Goal: Entertainment & Leisure: Consume media (video, audio)

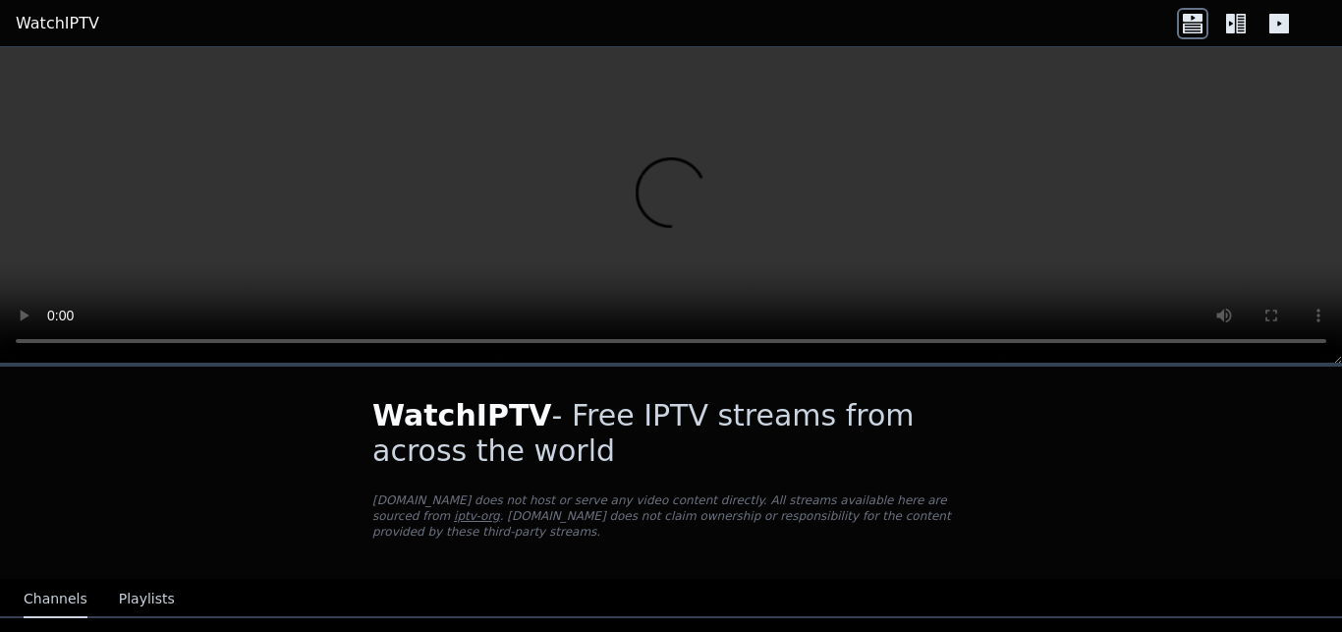
scroll to position [248, 0]
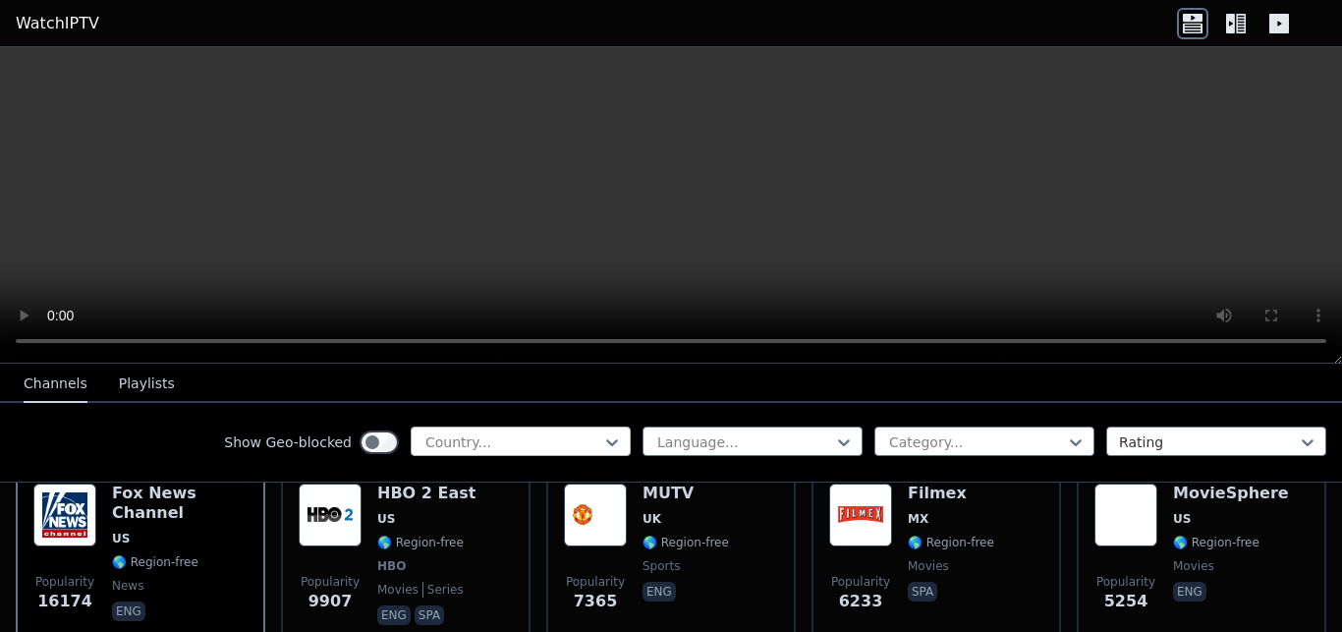
click at [586, 438] on div at bounding box center [513, 442] width 179 height 20
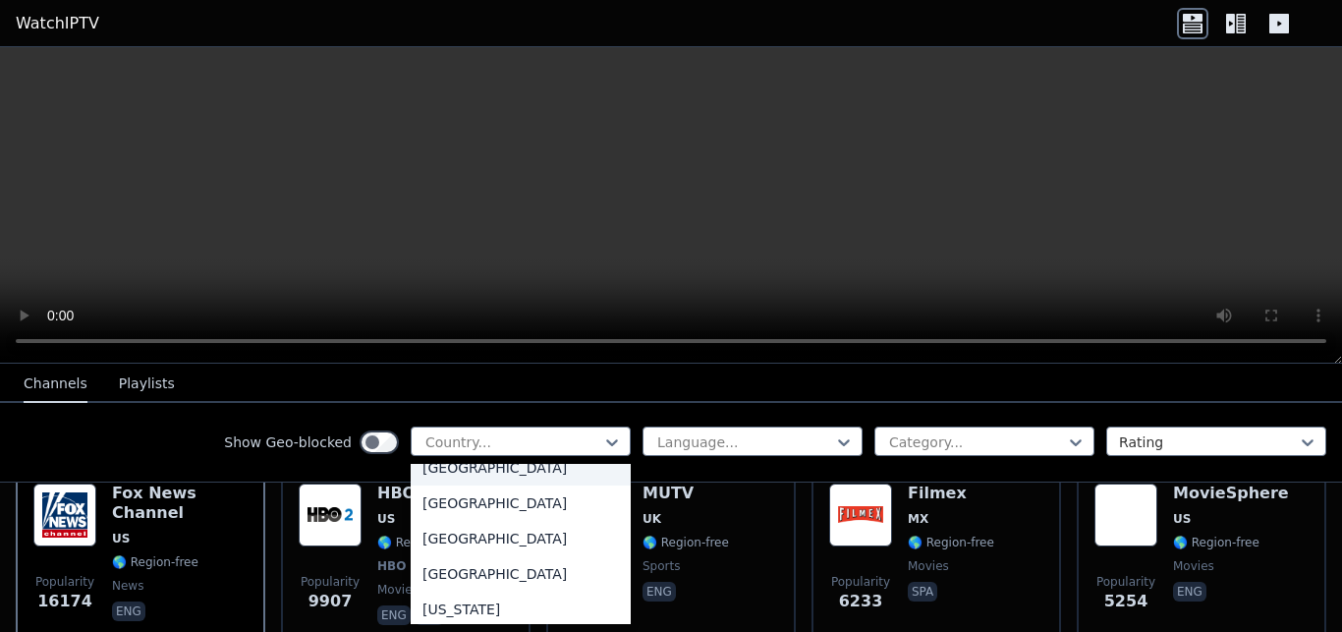
scroll to position [2724, 0]
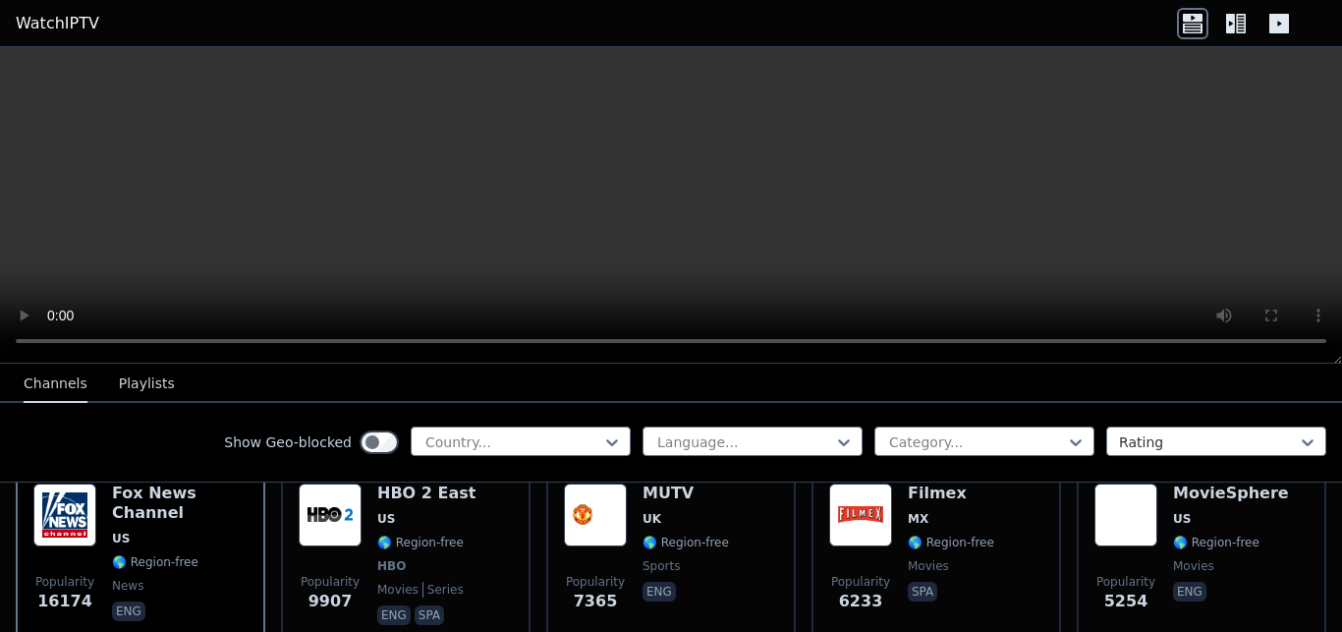
click at [134, 374] on button "Playlists" at bounding box center [147, 384] width 56 height 37
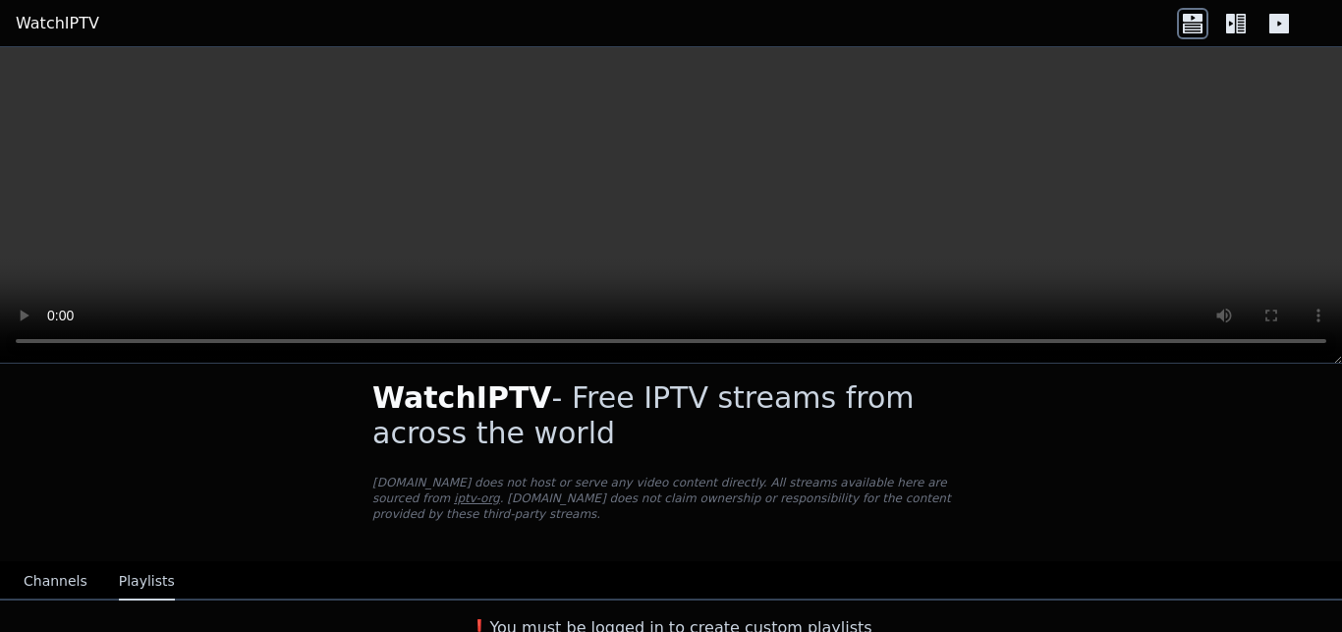
click at [66, 578] on button "Channels" at bounding box center [56, 581] width 64 height 37
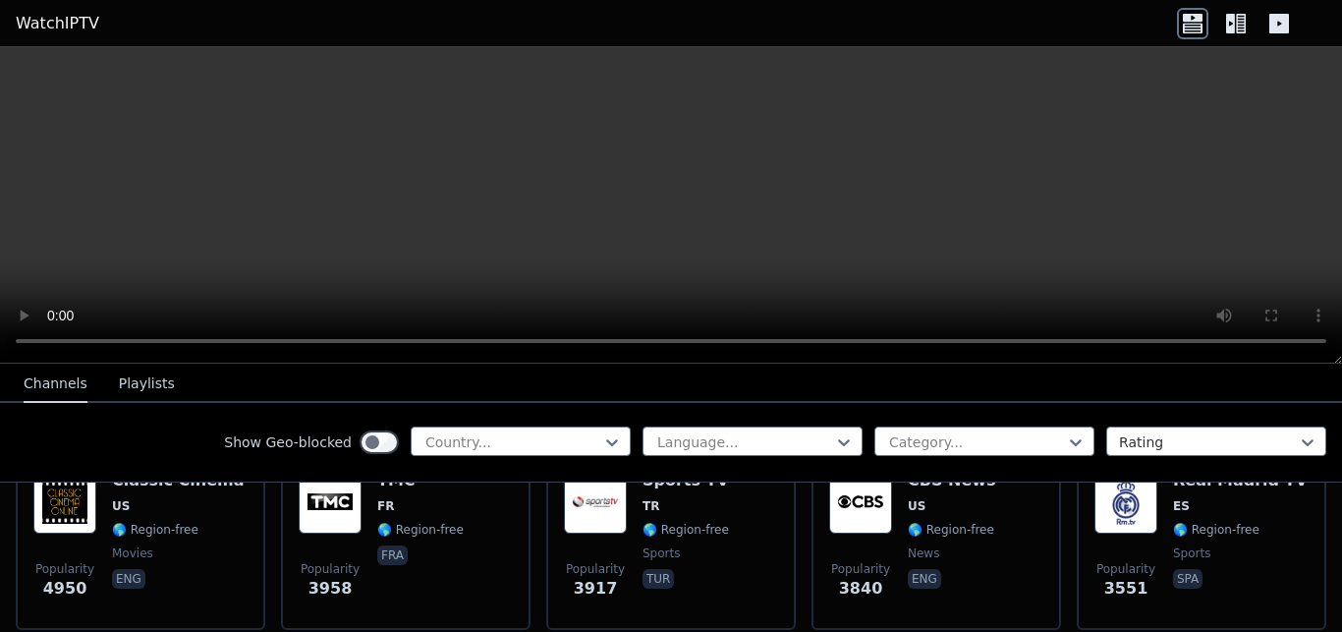
scroll to position [513, 0]
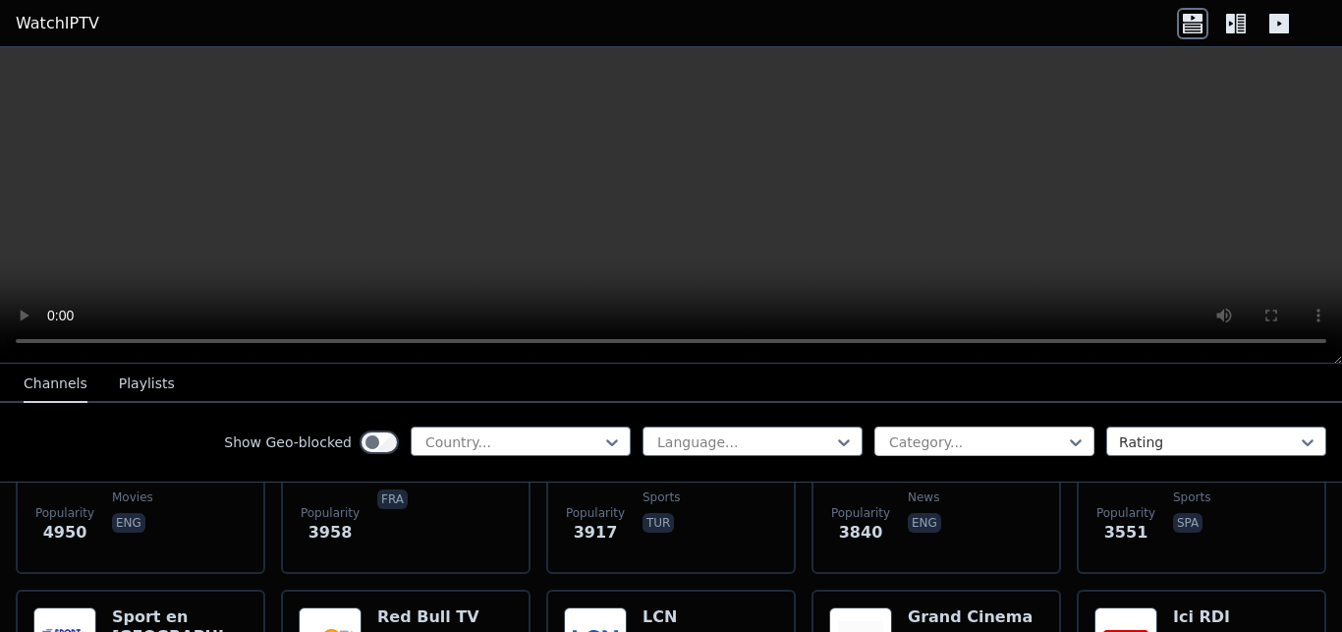
click at [964, 439] on div at bounding box center [976, 442] width 179 height 20
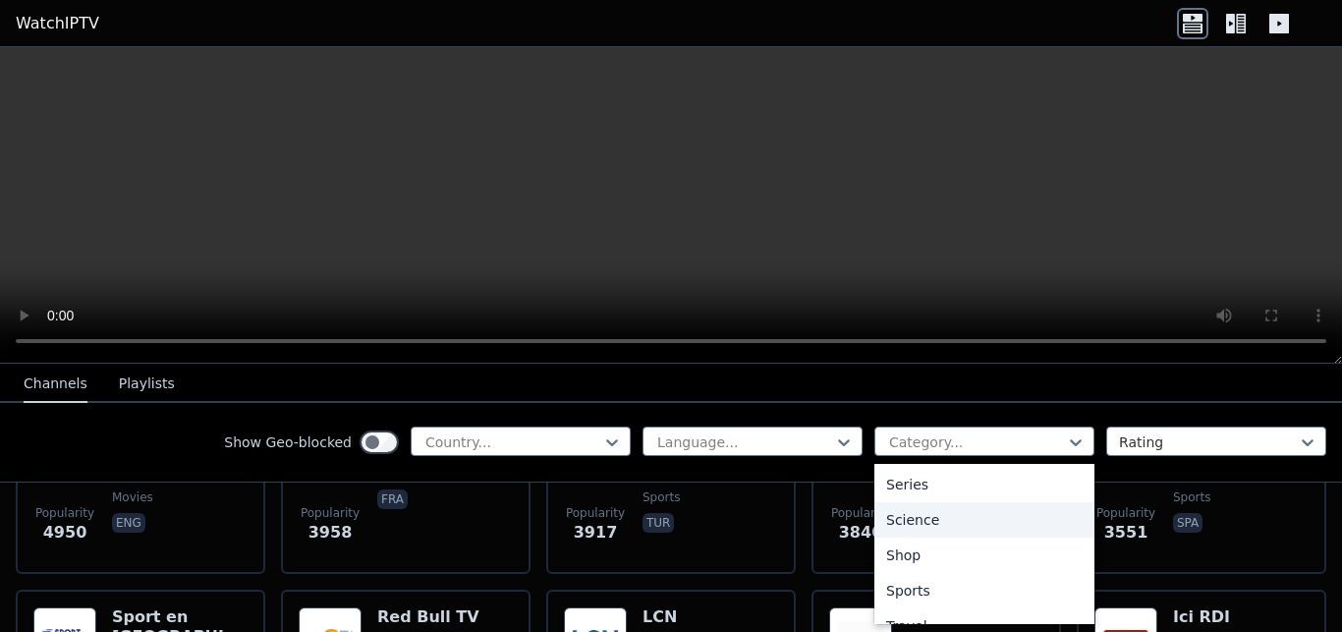
scroll to position [803, 0]
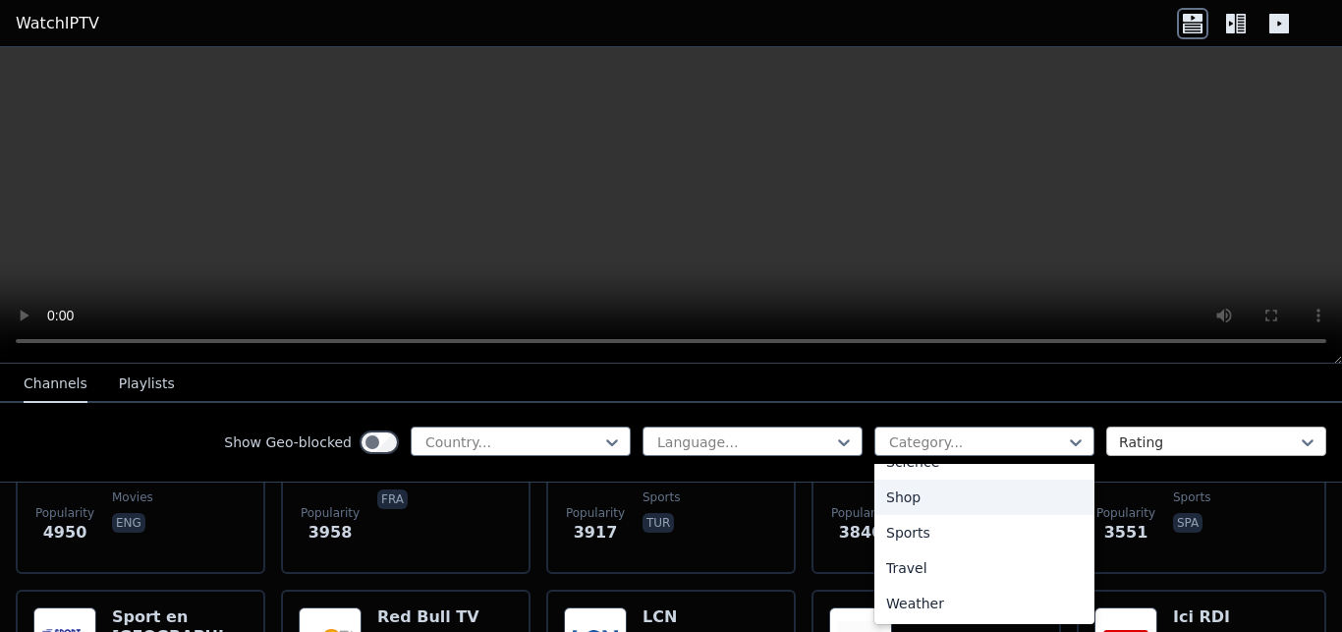
click at [1139, 437] on div at bounding box center [1208, 442] width 179 height 20
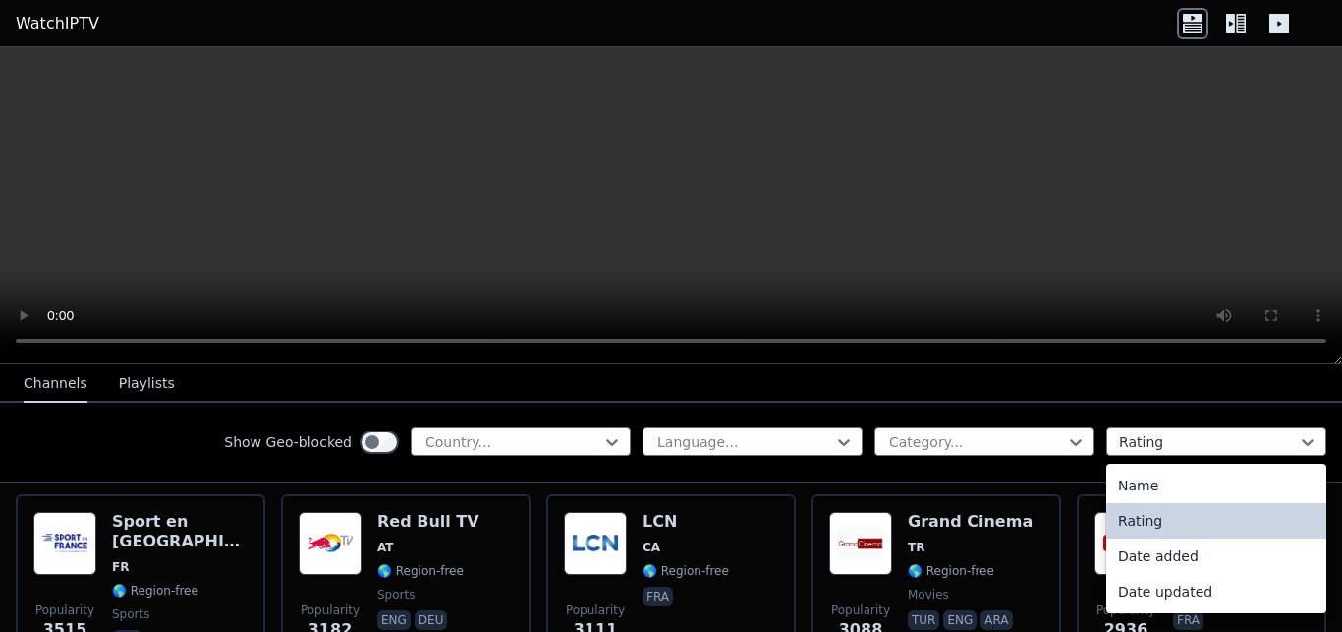
scroll to position [637, 0]
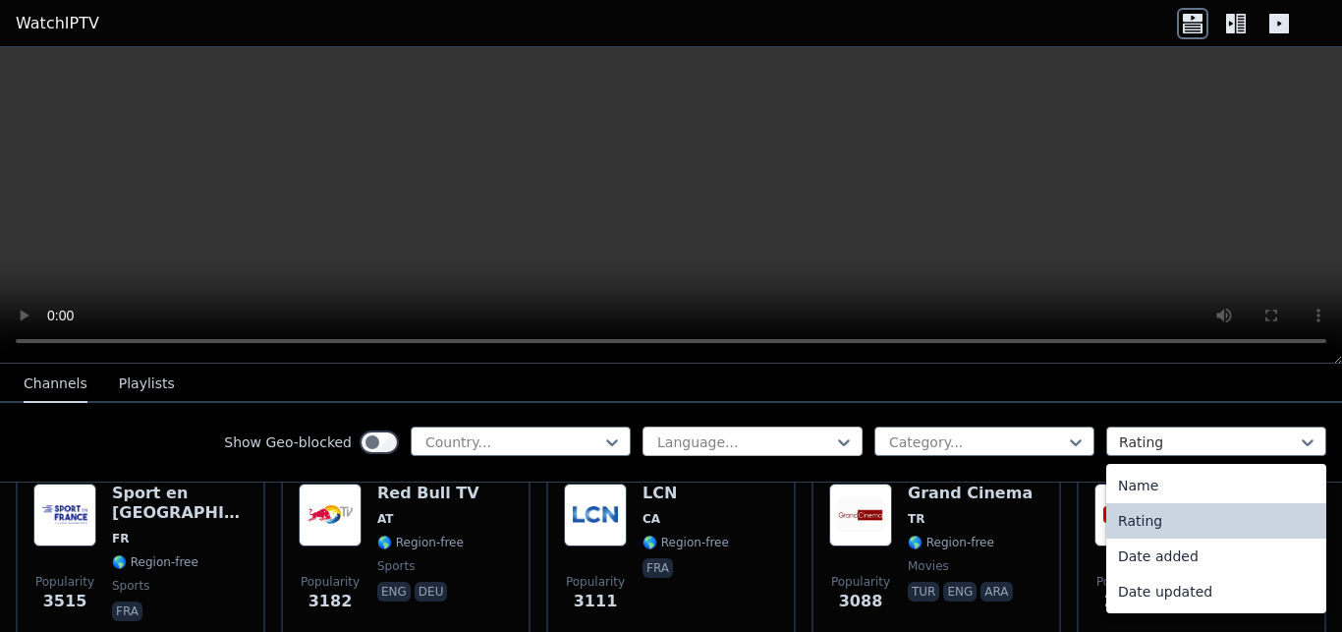
click at [794, 439] on div at bounding box center [744, 442] width 179 height 20
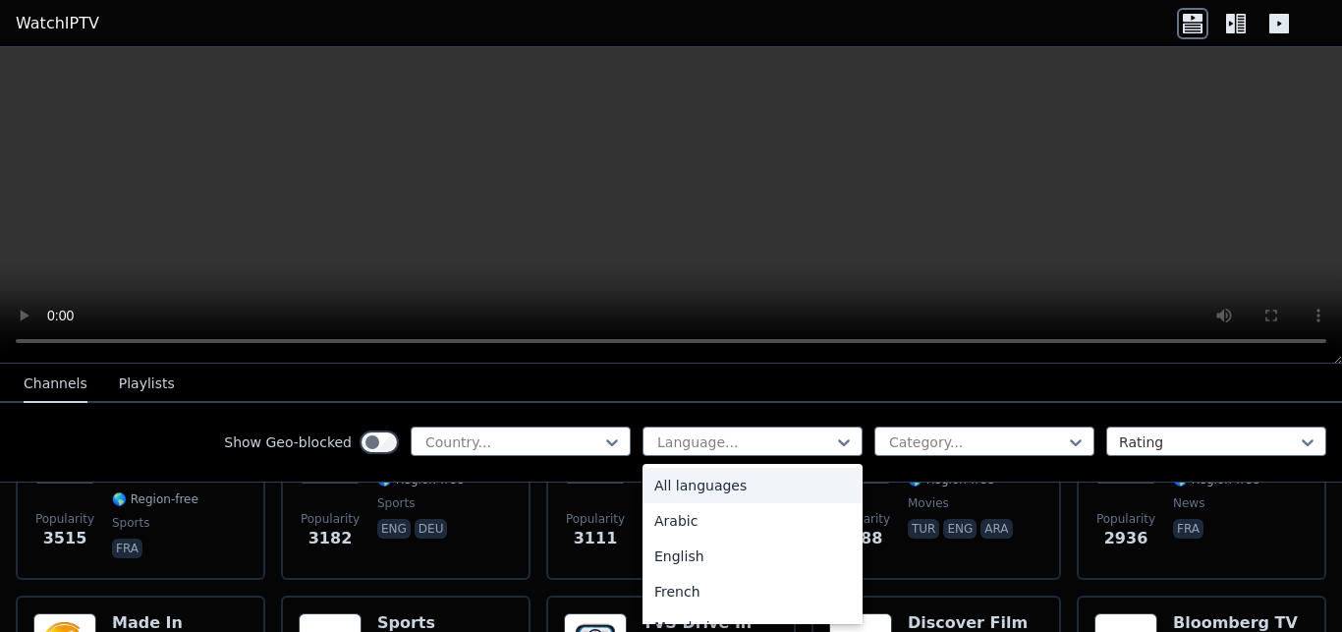
scroll to position [761, 0]
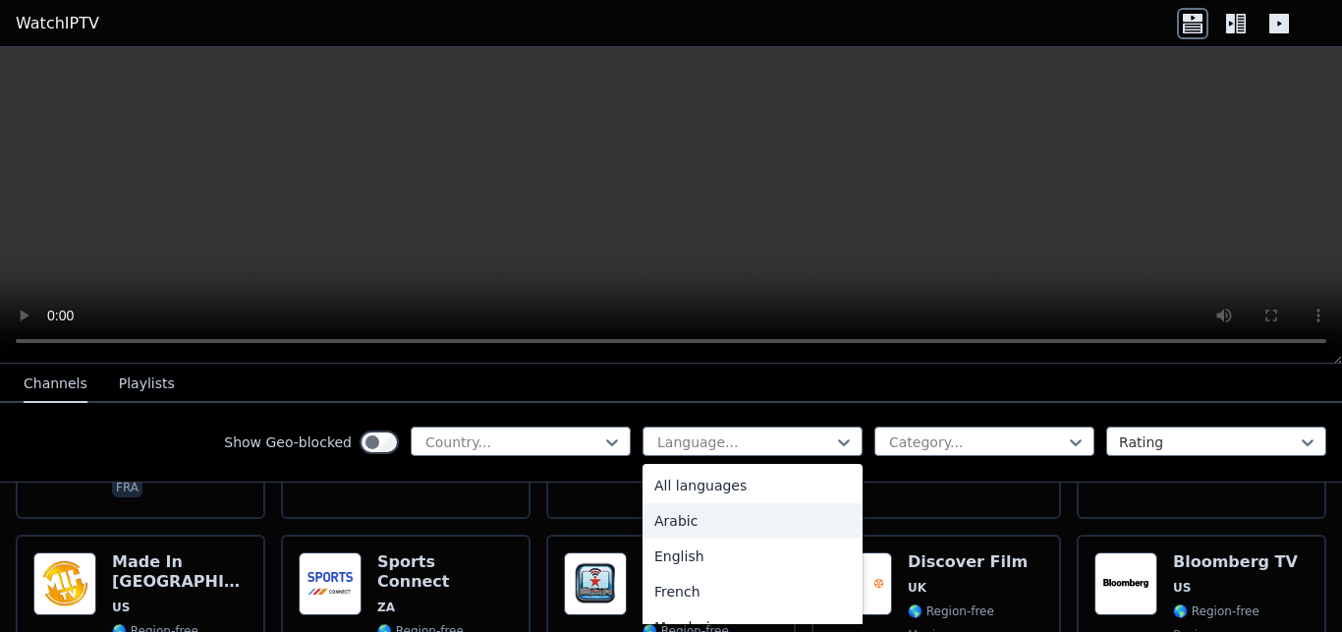
click at [683, 515] on div "Arabic" at bounding box center [753, 520] width 220 height 35
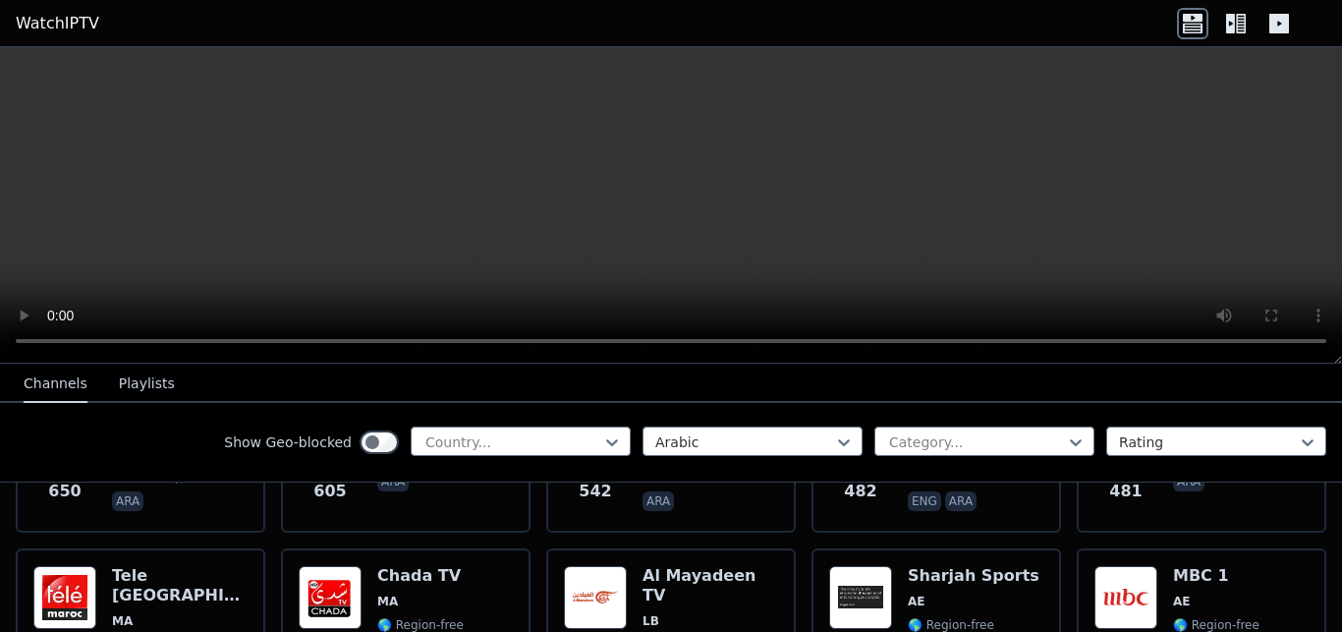
scroll to position [619, 0]
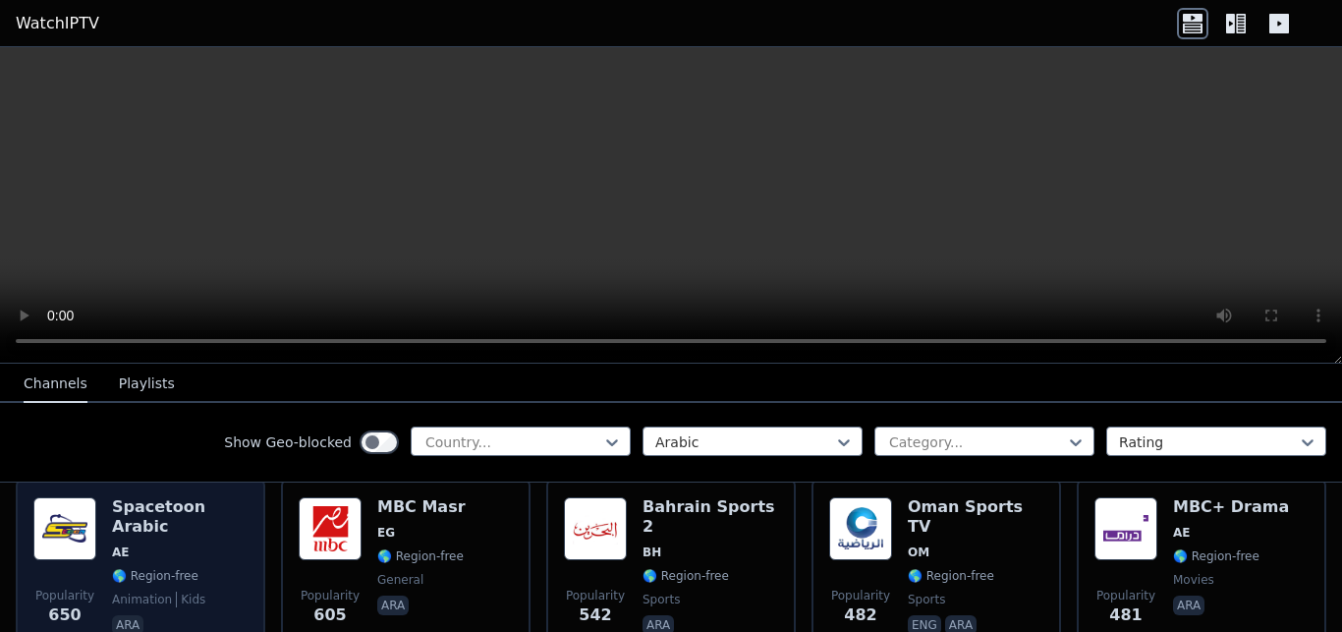
click at [176, 544] on span "AE" at bounding box center [180, 552] width 136 height 16
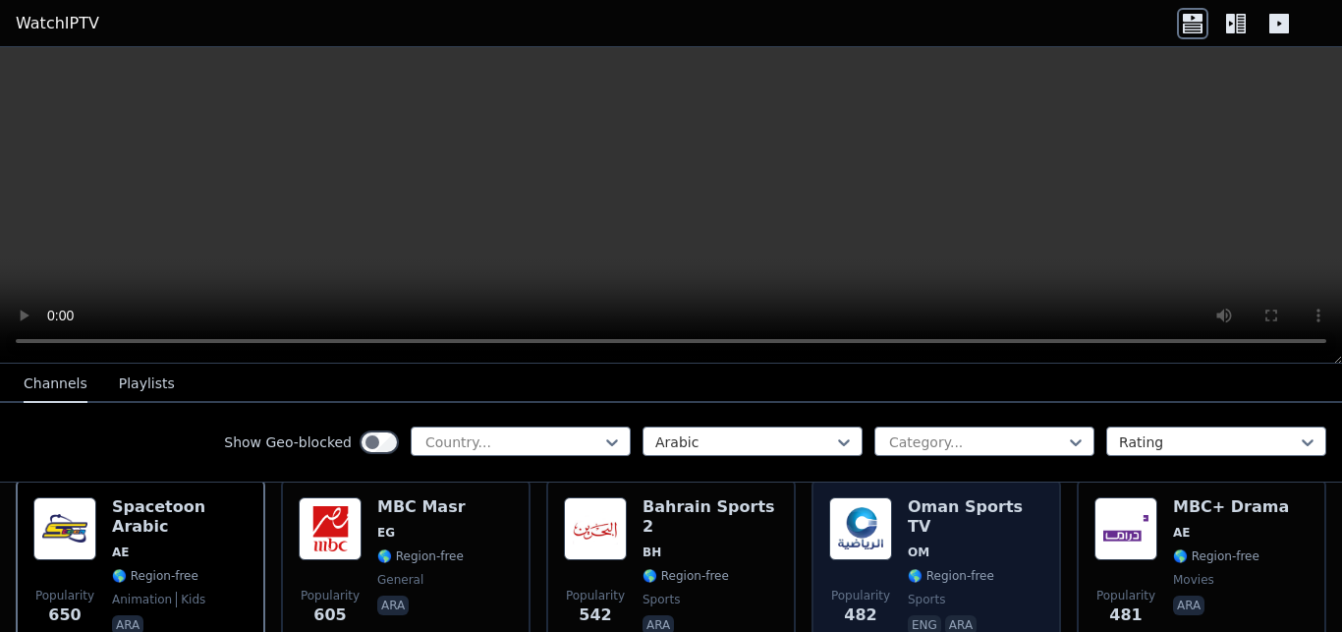
click at [943, 568] on span "🌎 Region-free" at bounding box center [951, 576] width 86 height 16
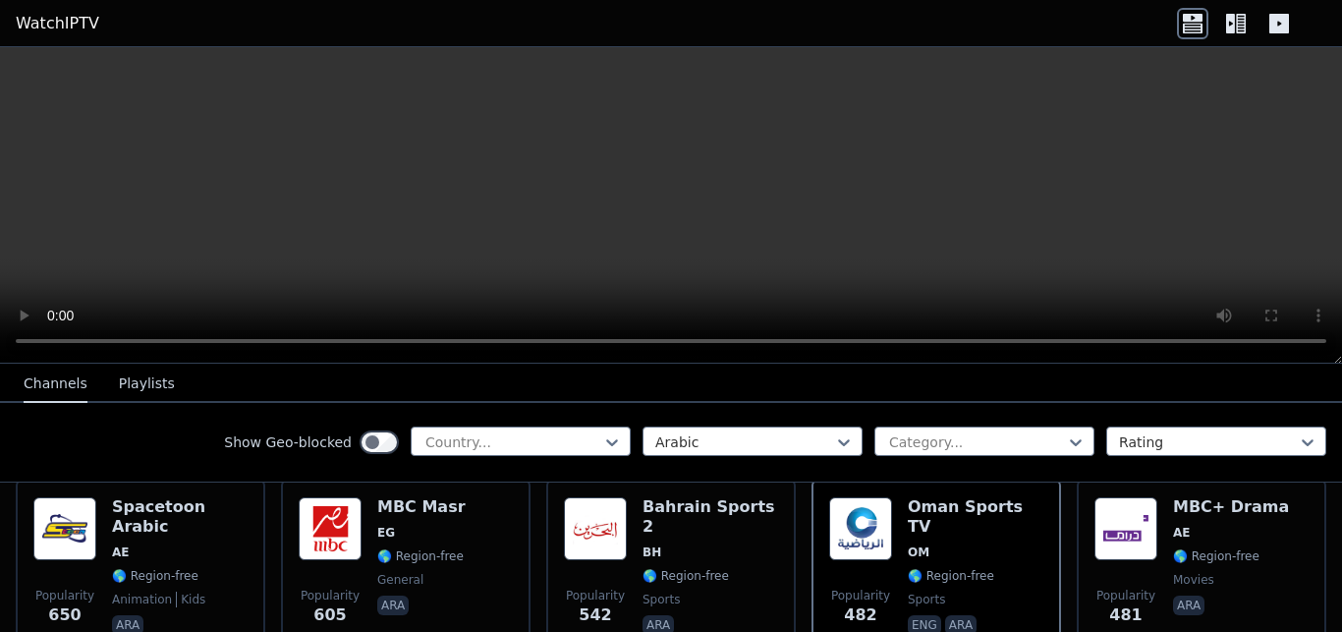
click at [1242, 28] on icon at bounding box center [1235, 23] width 31 height 31
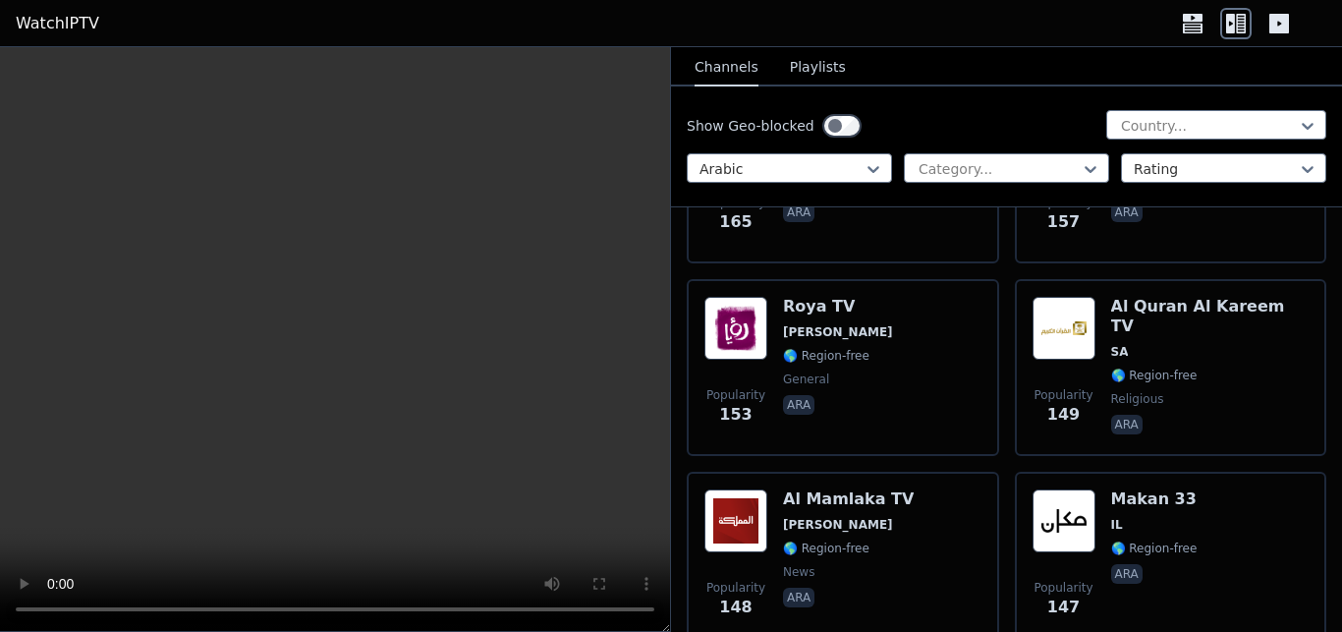
scroll to position [4210, 0]
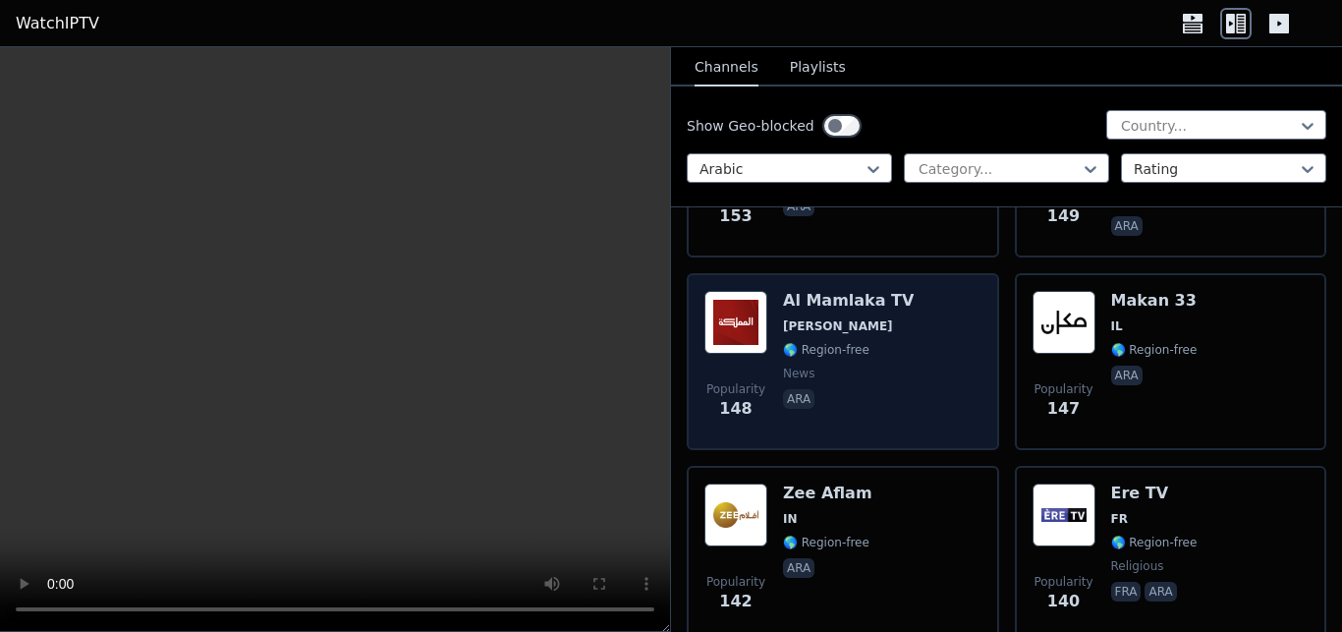
click at [884, 298] on div "Al Mamlaka TV JO 🌎 Region-free news ara" at bounding box center [848, 362] width 131 height 142
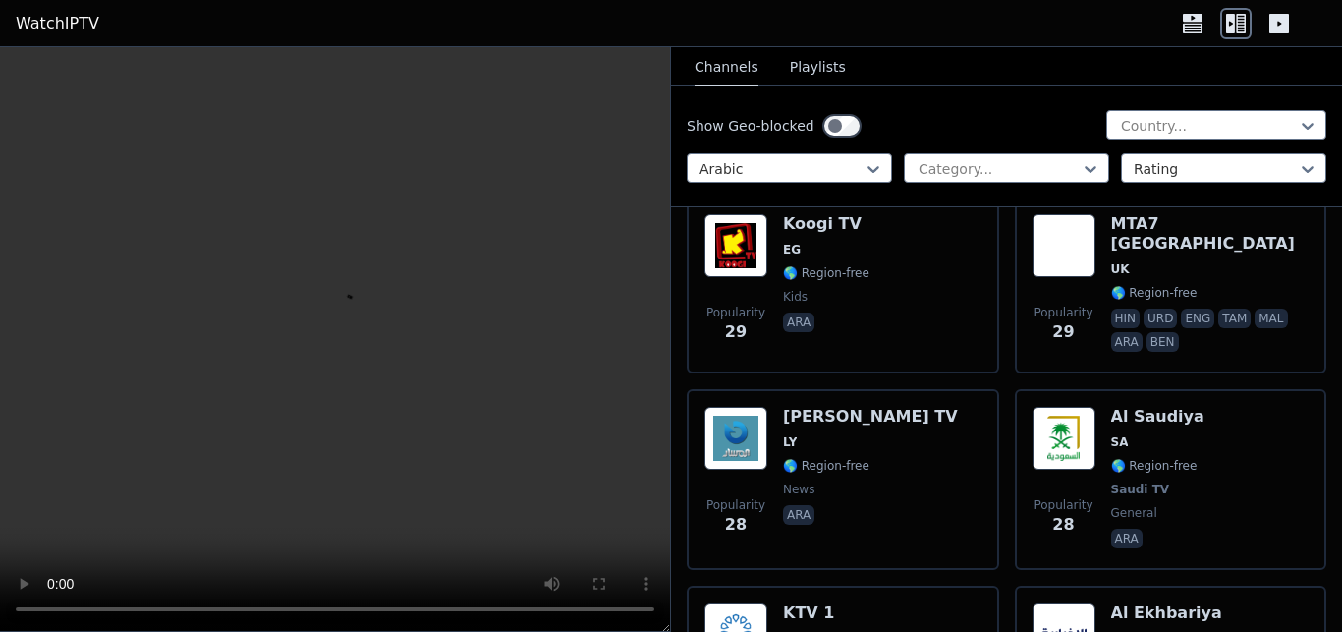
scroll to position [17334, 0]
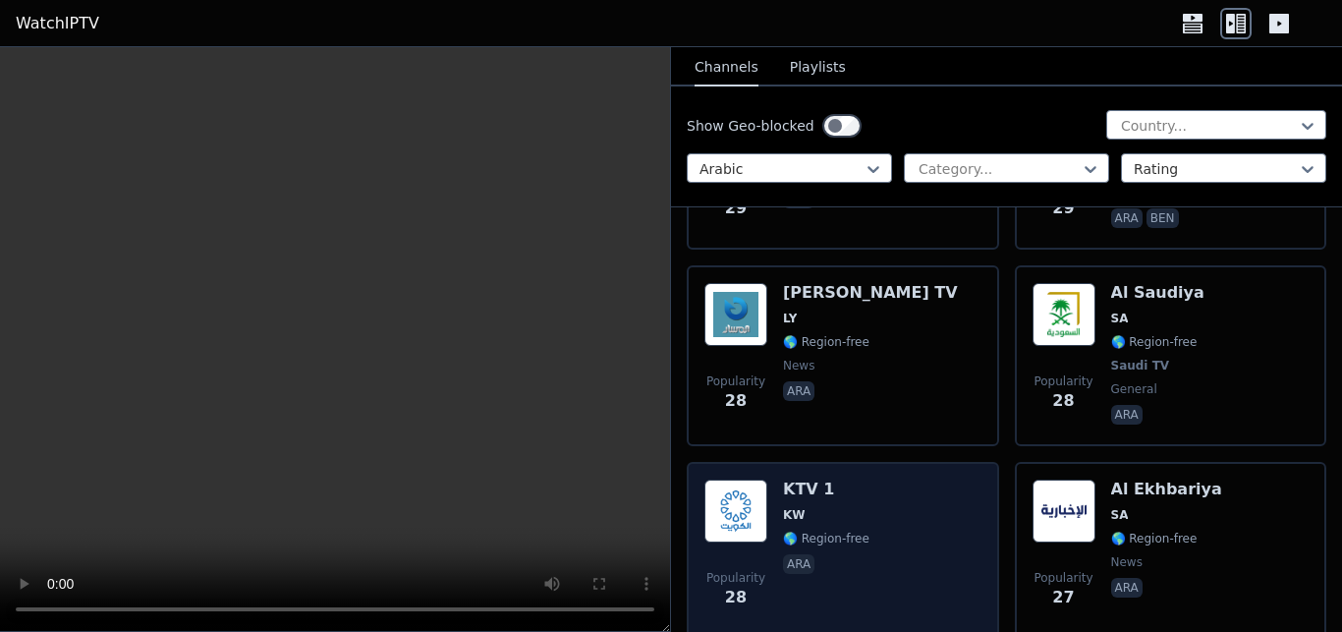
click at [893, 517] on div "Popularity 28 KTV 1 KW 🌎 Region-free ara" at bounding box center [843, 551] width 277 height 142
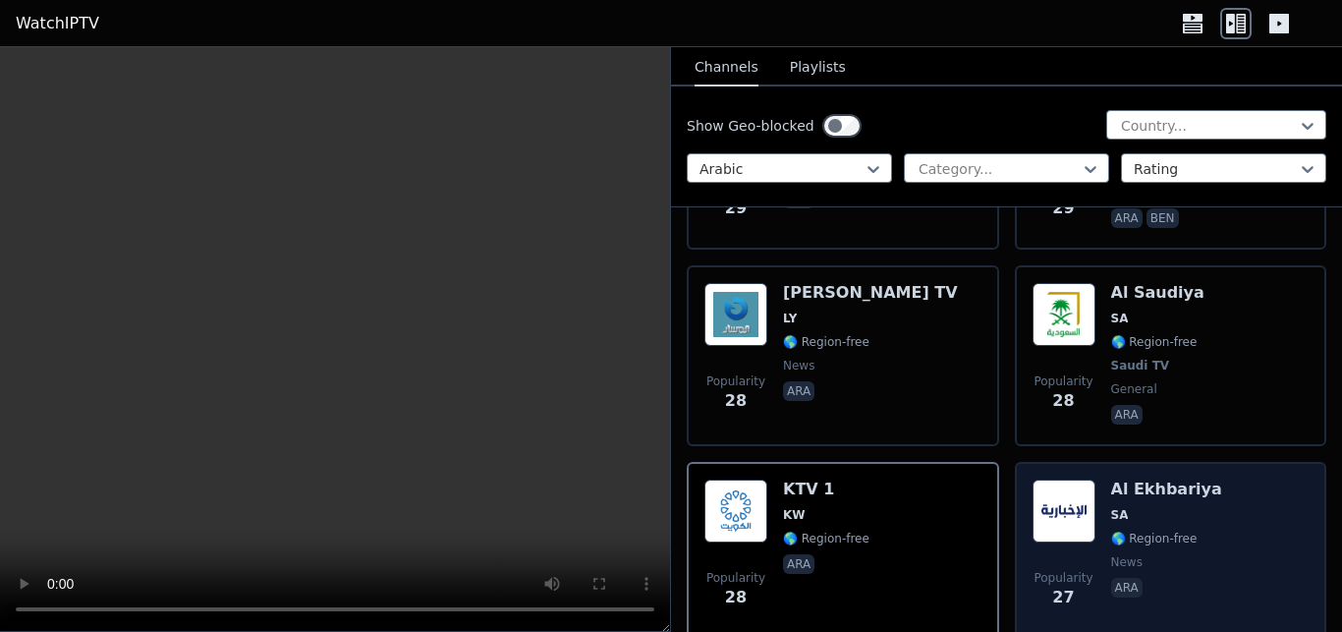
click at [1144, 511] on div "Al Ekhbariya SA 🌎 Region-free news ara" at bounding box center [1166, 551] width 111 height 142
click at [1247, 534] on div "Popularity 27 Al Ekhbariya SA 🌎 Region-free news ara" at bounding box center [1171, 551] width 277 height 142
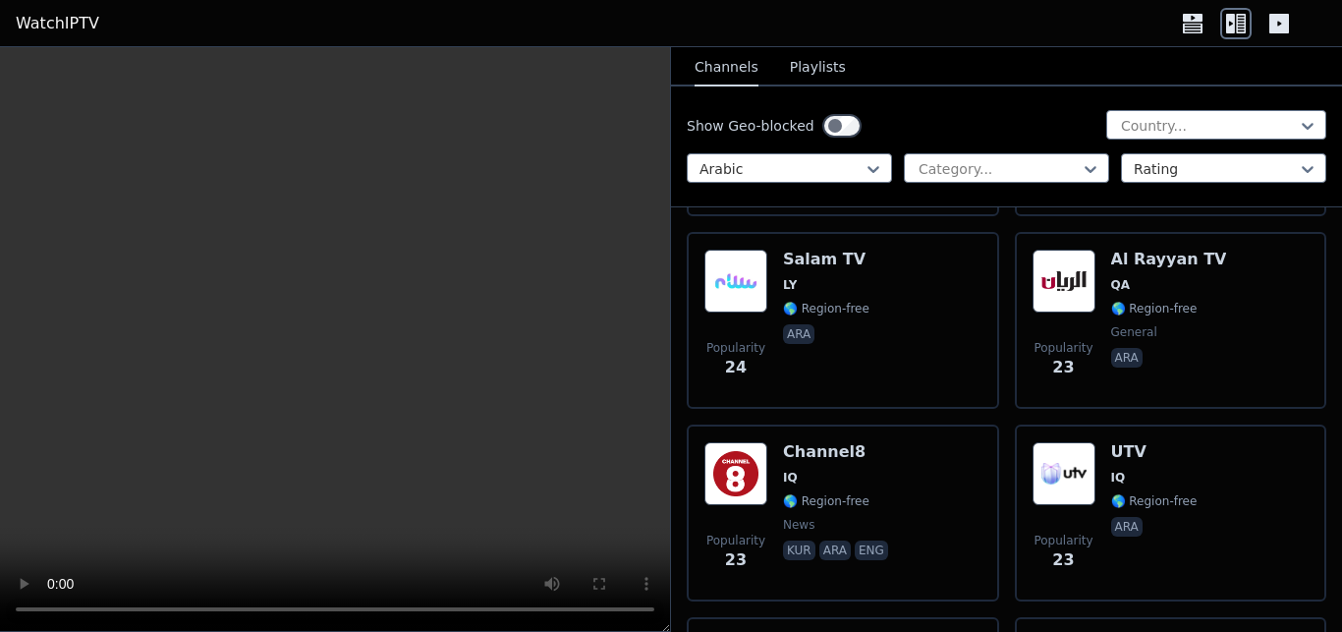
scroll to position [19067, 0]
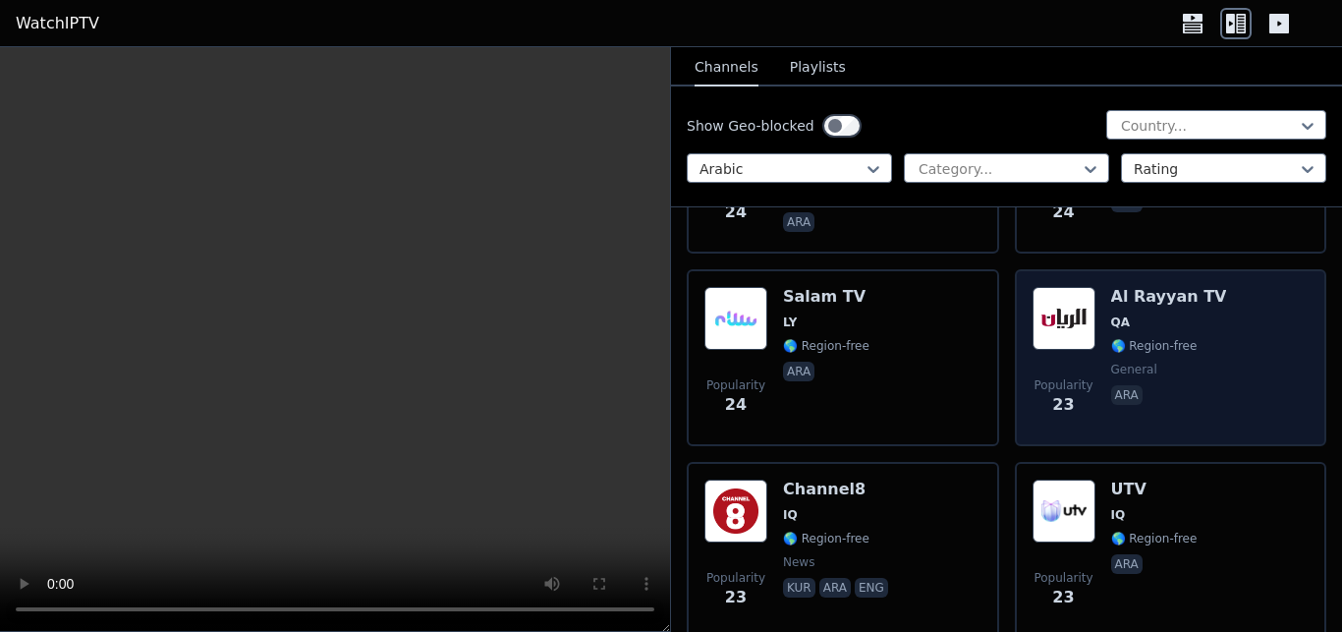
click at [1238, 340] on div "Popularity 23 Al Rayyan TV QA 🌎 Region-free general [PERSON_NAME]" at bounding box center [1171, 358] width 277 height 142
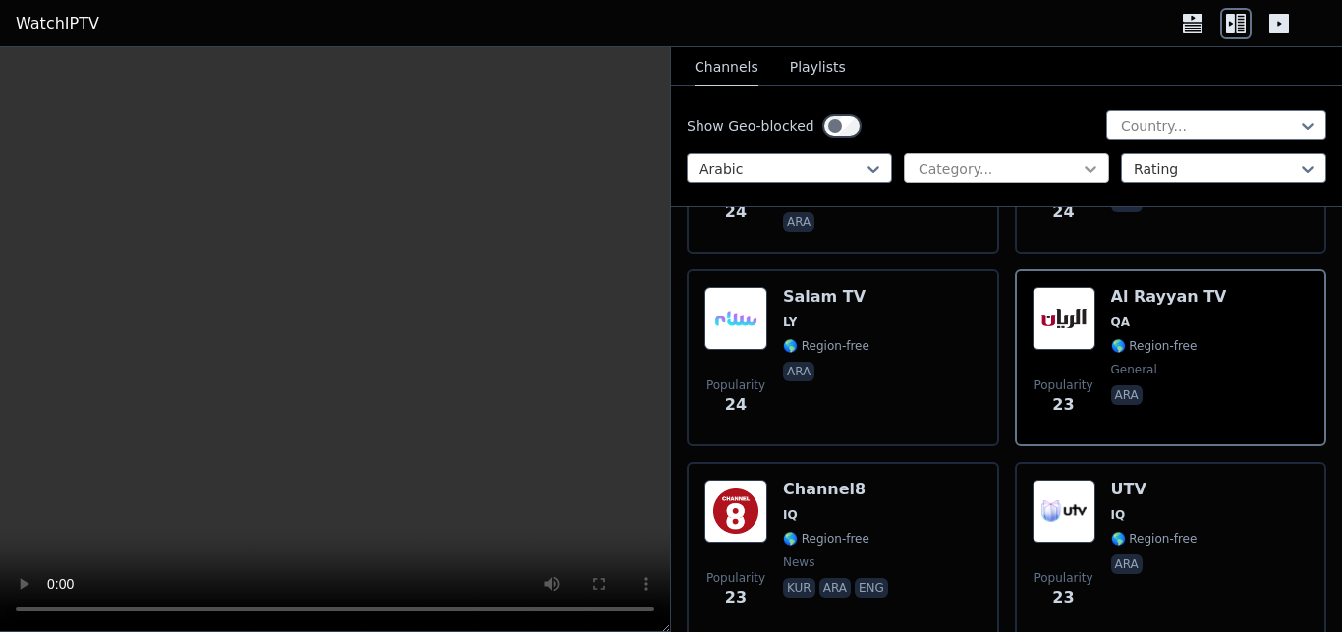
click at [1084, 165] on icon at bounding box center [1091, 169] width 20 height 20
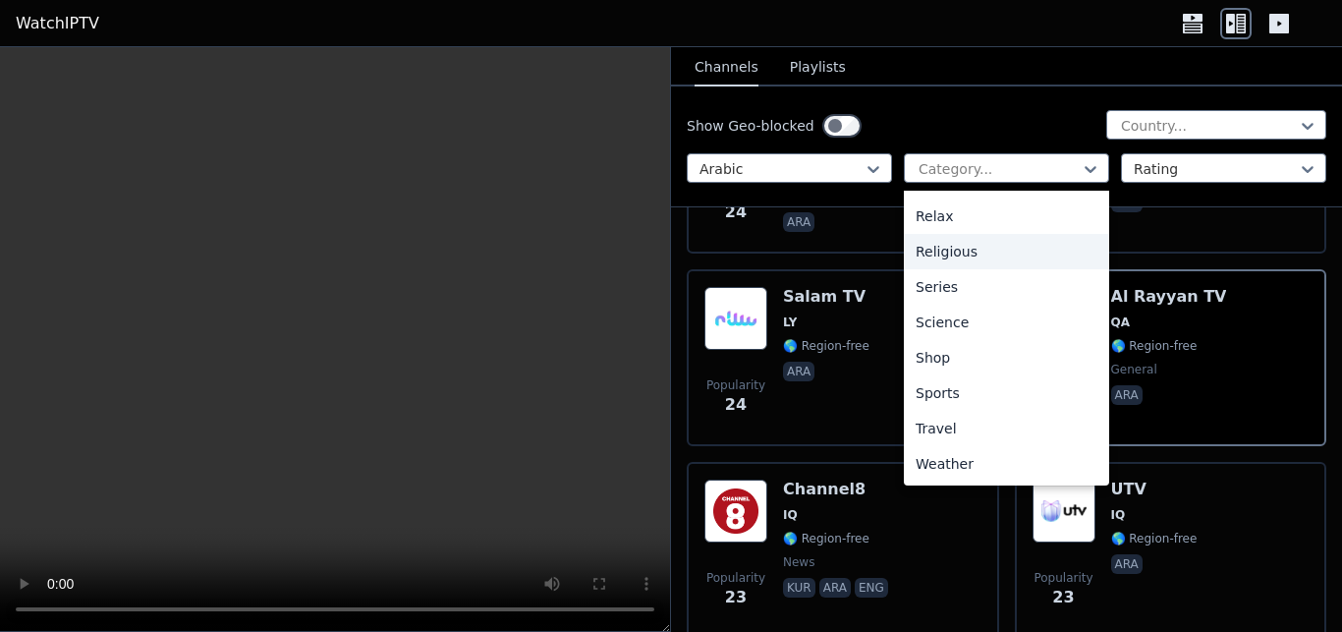
scroll to position [668, 0]
click at [949, 395] on div "Sports" at bounding box center [1006, 392] width 205 height 35
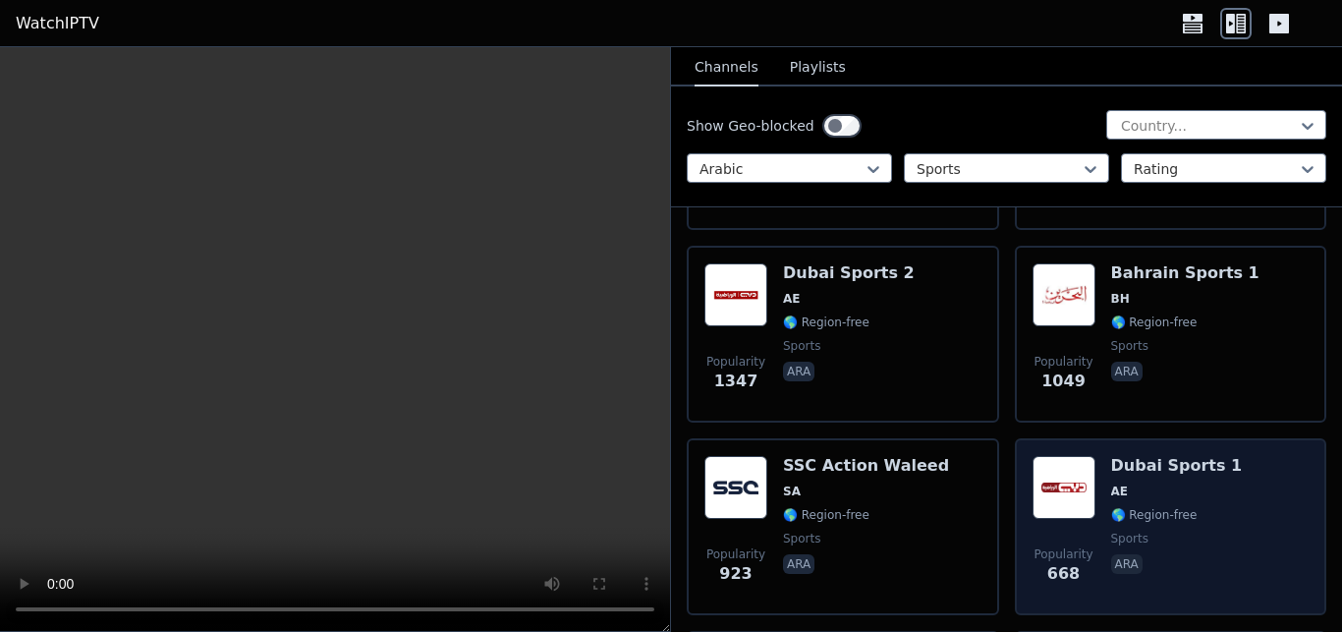
scroll to position [371, 0]
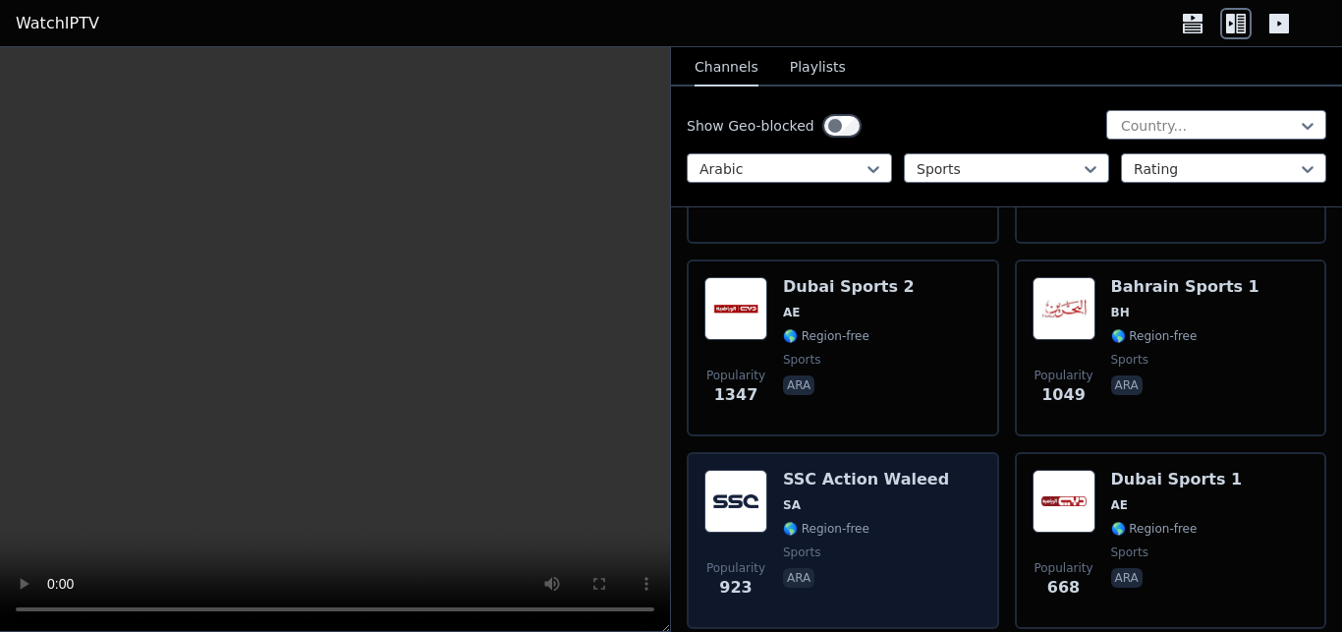
click at [925, 486] on div "Popularity 923 SSC Action Waleed SA 🌎 Region-free sports ara" at bounding box center [843, 541] width 277 height 142
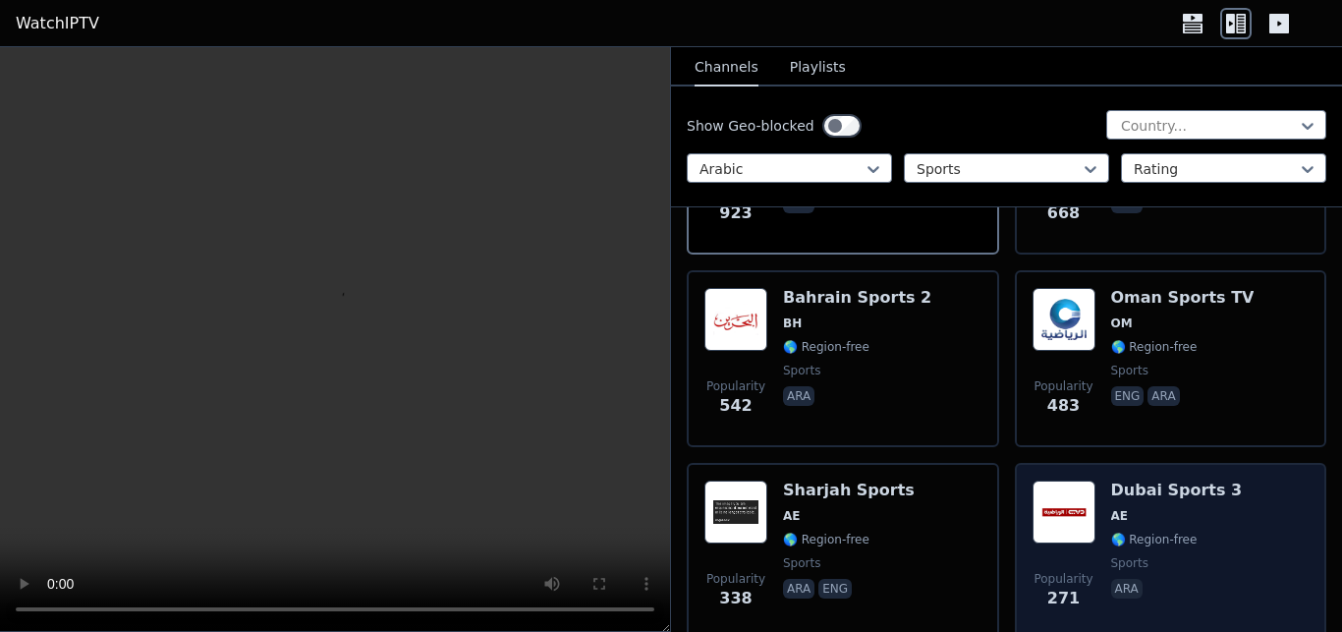
scroll to position [743, 0]
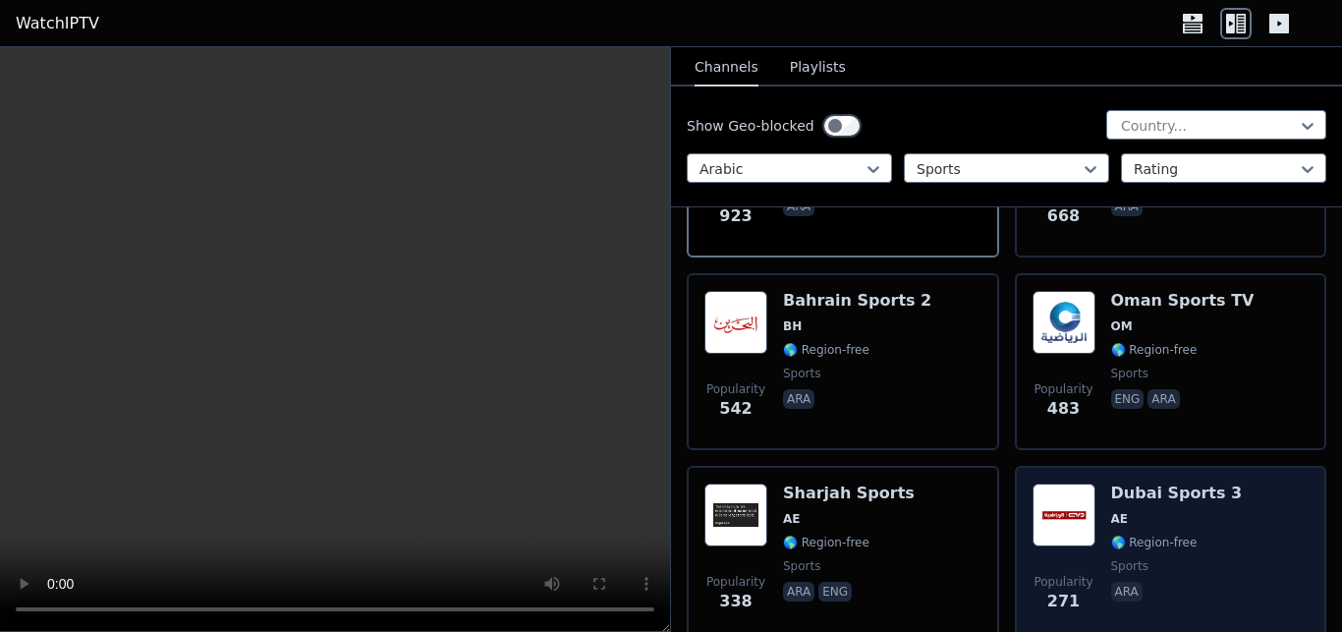
click at [1269, 378] on div "Popularity 483 Oman Sports TV OM 🌎 Region-free sports eng ara" at bounding box center [1171, 362] width 277 height 142
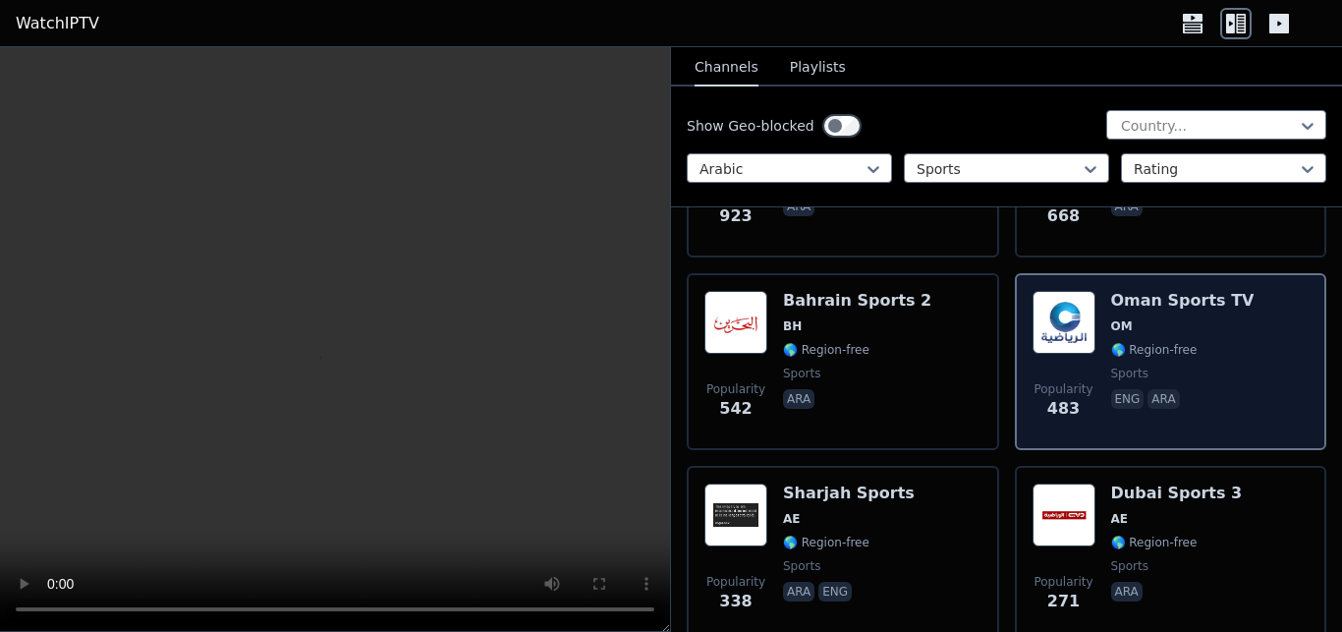
click at [1123, 389] on p "eng" at bounding box center [1127, 399] width 33 height 20
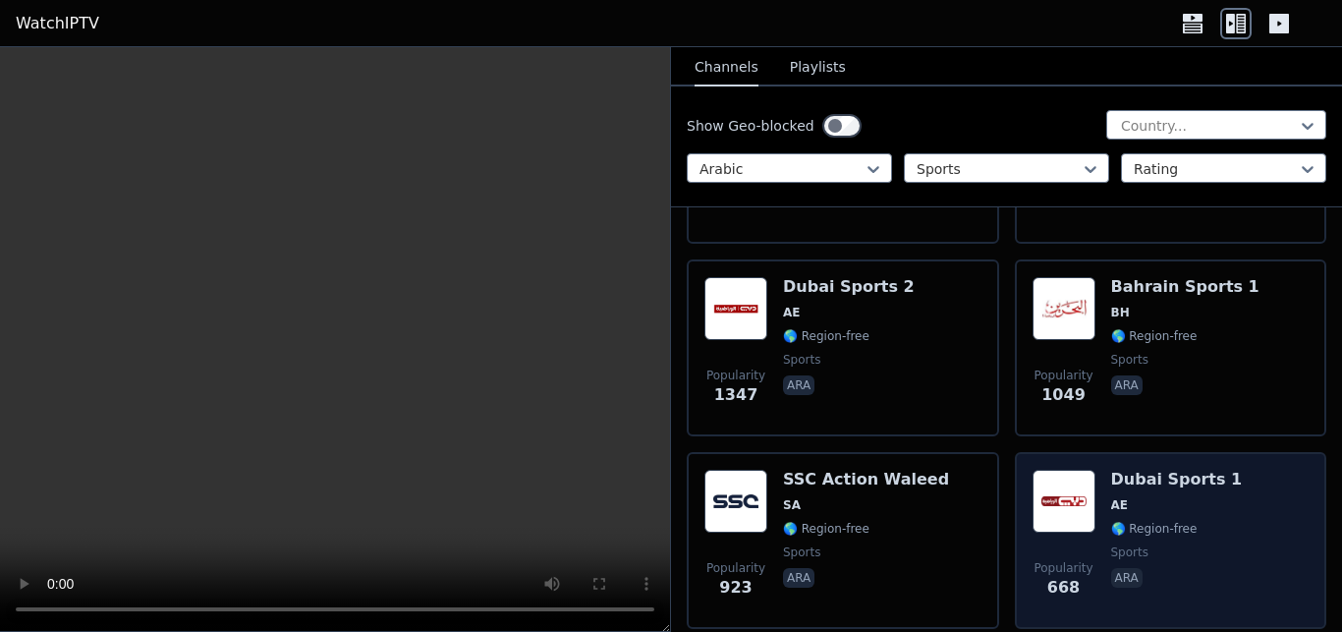
scroll to position [124, 0]
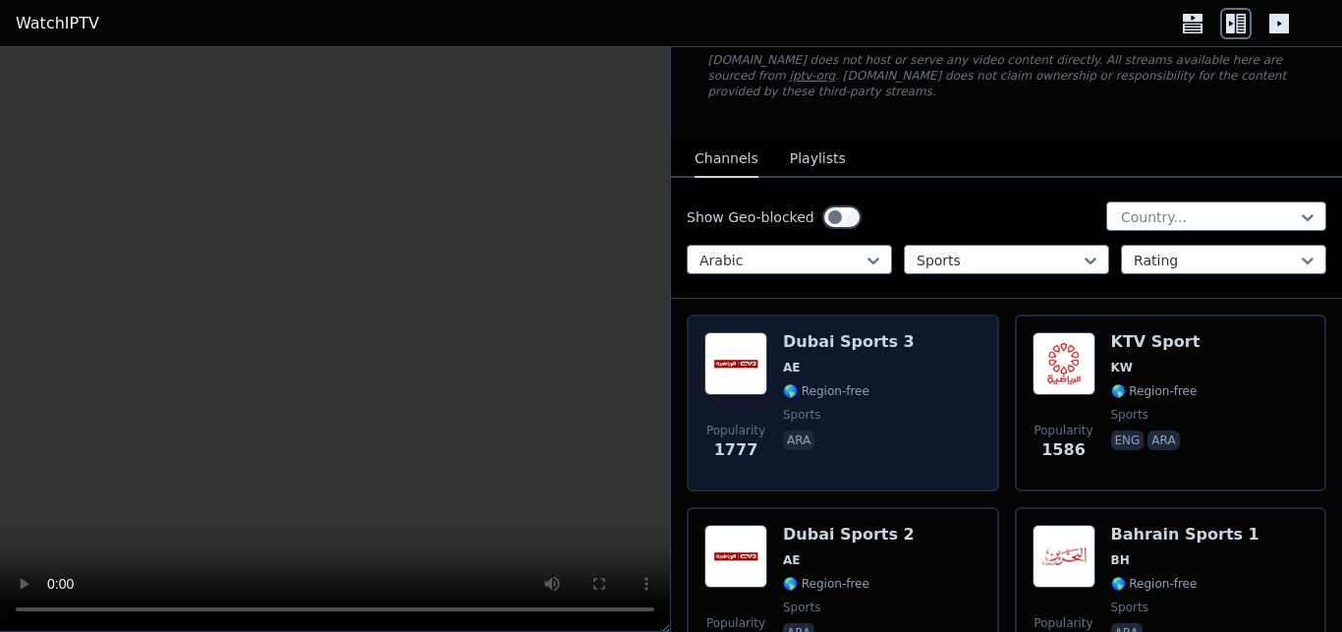
click at [935, 375] on div "Popularity 1777 Dubai Sports 3 AE 🌎 Region-free sports ara" at bounding box center [843, 403] width 277 height 142
